Goal: Navigation & Orientation: Find specific page/section

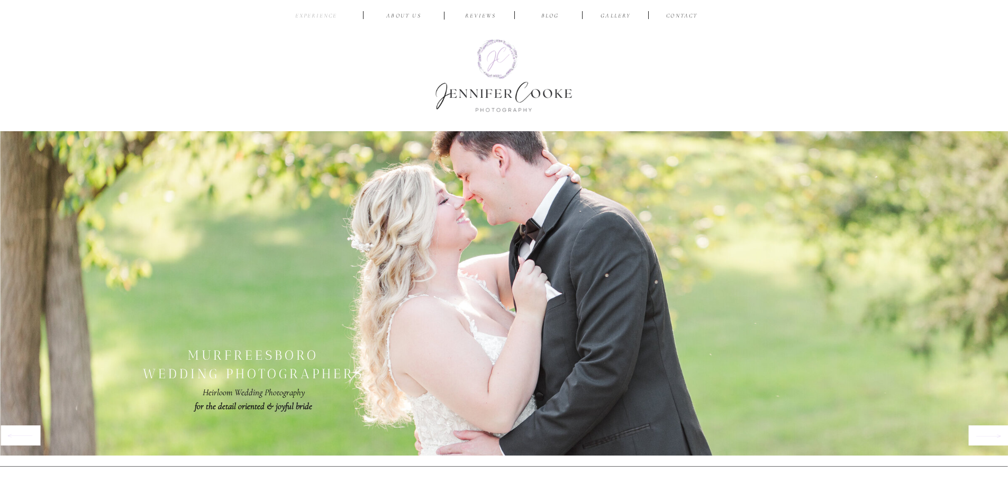
click at [333, 13] on nav "EXPERIENCE" at bounding box center [317, 17] width 50 height 10
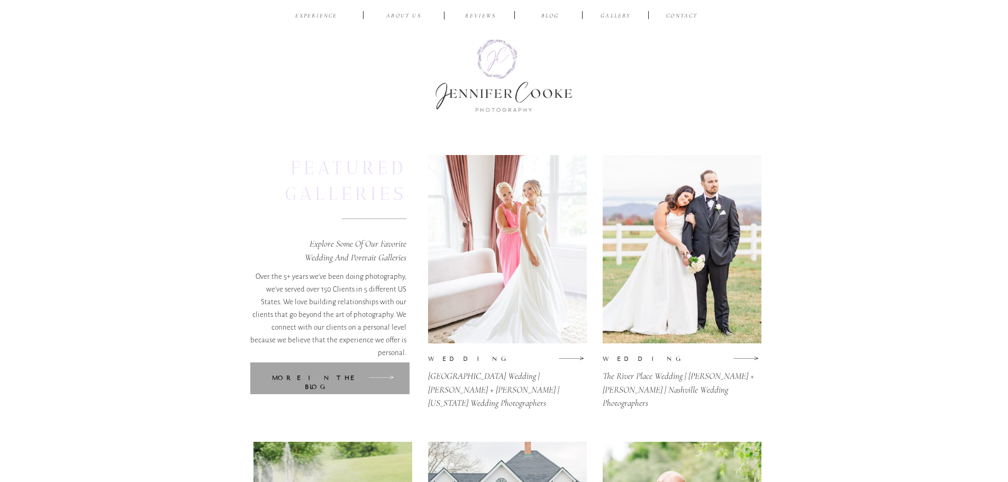
click at [300, 388] on div at bounding box center [329, 379] width 159 height 32
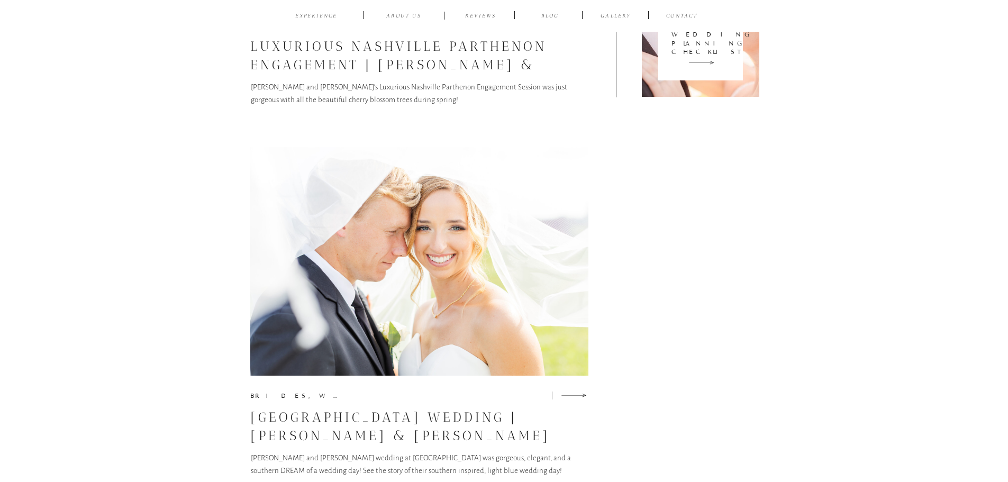
scroll to position [1376, 0]
